Goal: Ask a question

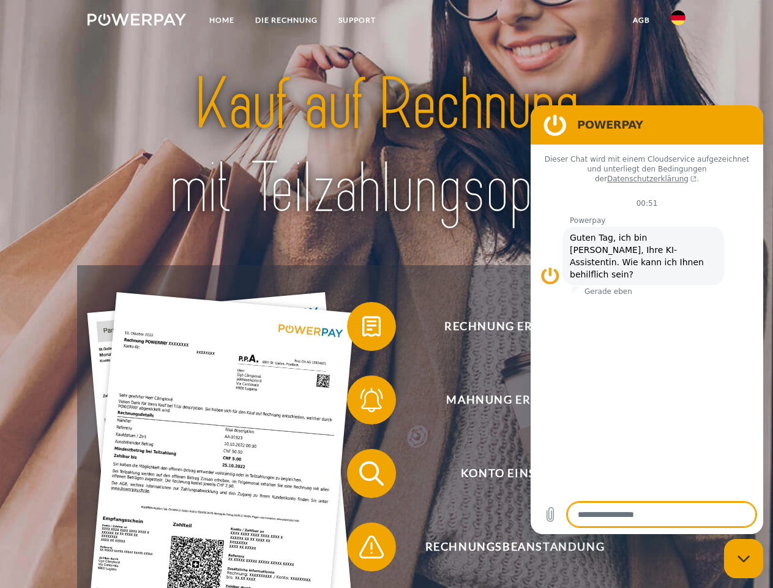
click at [137, 21] on img at bounding box center [137, 19] width 99 height 12
click at [678, 21] on img at bounding box center [678, 17] width 15 height 15
click at [641, 20] on link "agb" at bounding box center [642, 20] width 38 height 22
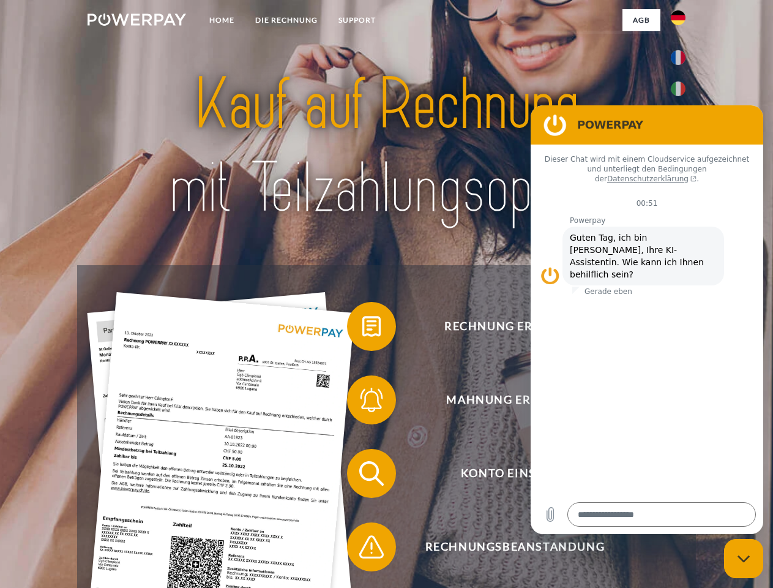
click at [362, 329] on span at bounding box center [353, 326] width 61 height 61
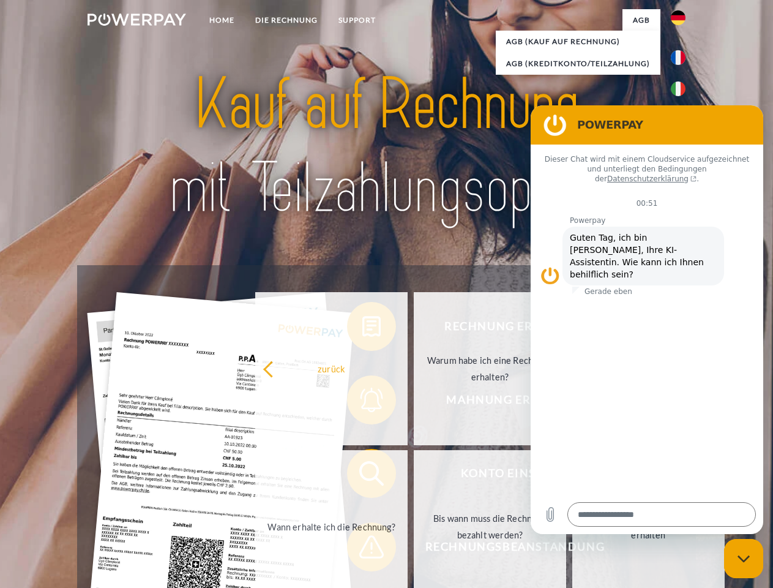
click at [362, 402] on div "Rechnung erhalten? Mahnung erhalten? Konto einsehen" at bounding box center [386, 510] width 618 height 490
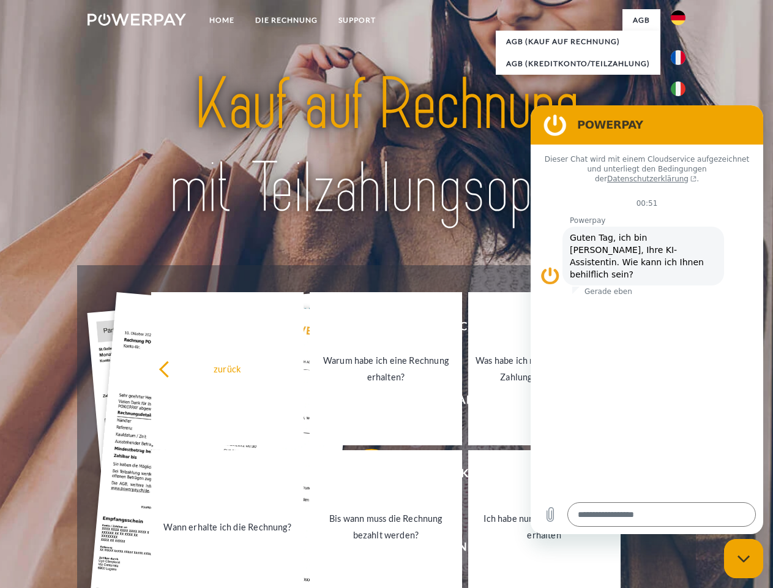
click at [362, 476] on link "Bis wann muss die Rechnung bezahlt werden?" at bounding box center [386, 526] width 152 height 153
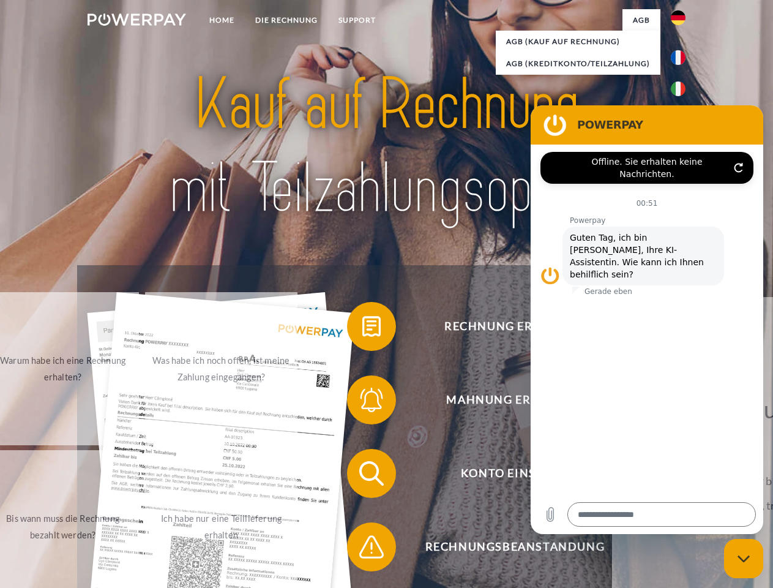
click at [362, 549] on span at bounding box center [353, 546] width 61 height 61
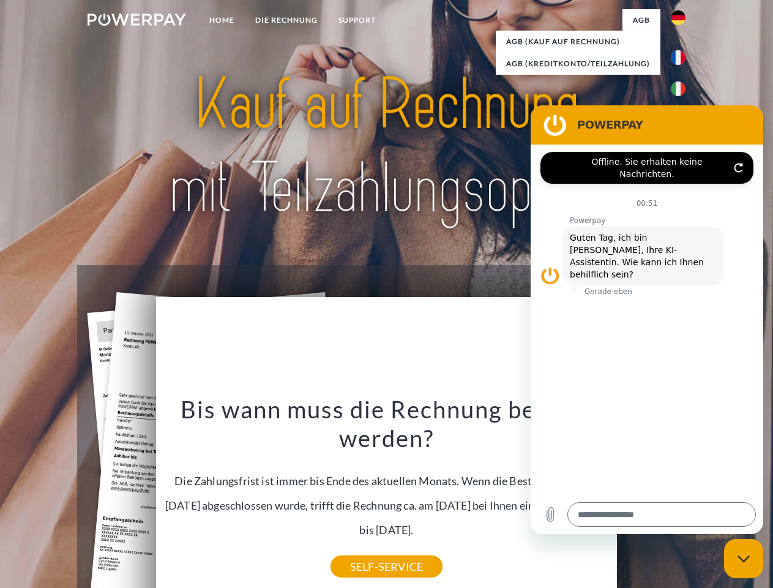
click at [744, 558] on icon "Messaging-Fenster schließen" at bounding box center [744, 559] width 13 height 8
type textarea "*"
